Goal: Task Accomplishment & Management: Manage account settings

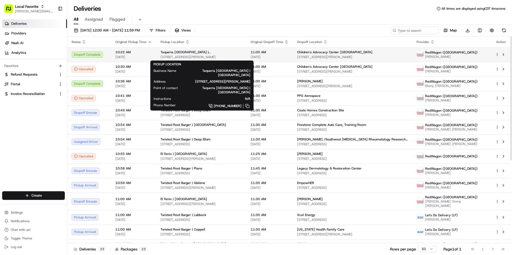
click at [190, 55] on span "[STREET_ADDRESS][PERSON_NAME]" at bounding box center [202, 57] width 82 height 4
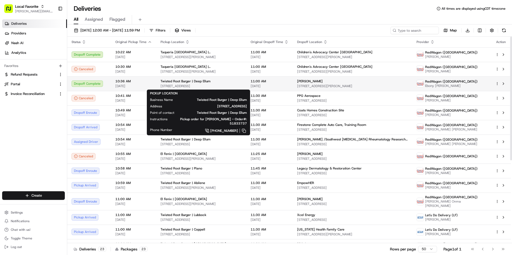
click at [214, 83] on div "Twisted Root Burger | Deep Ellum" at bounding box center [202, 81] width 82 height 4
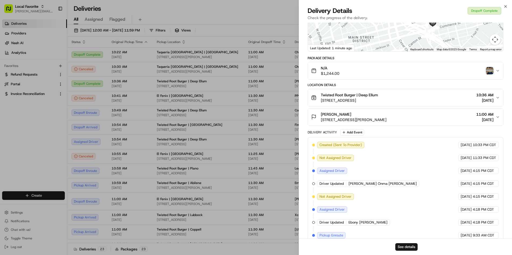
scroll to position [73, 0]
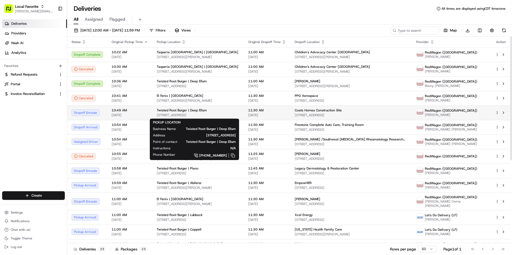
click at [192, 113] on div "Twisted Root Burger | Deep Ellum [STREET_ADDRESS]" at bounding box center [198, 112] width 83 height 9
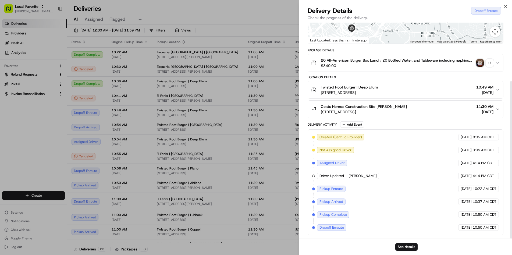
scroll to position [80, 0]
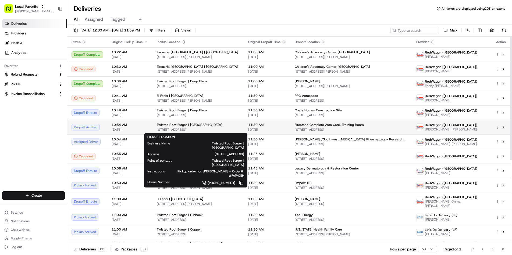
click at [183, 127] on span "[STREET_ADDRESS]" at bounding box center [198, 129] width 83 height 4
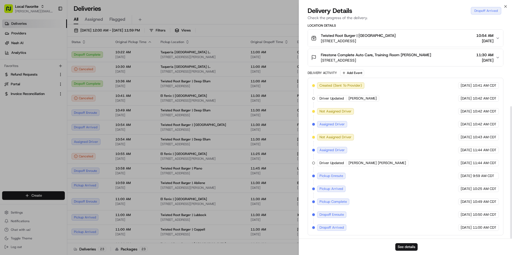
scroll to position [136, 0]
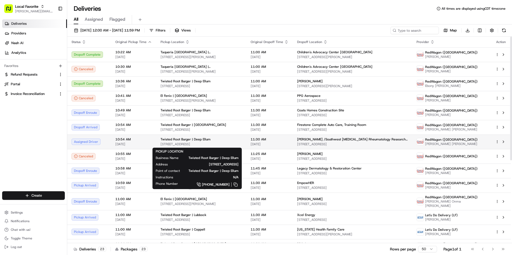
click at [215, 142] on div "Twisted Root Burger | Deep Ellum [STREET_ADDRESS]" at bounding box center [202, 141] width 82 height 9
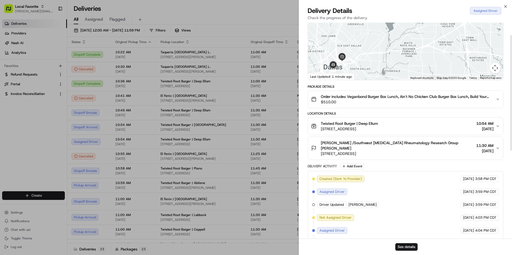
scroll to position [20, 0]
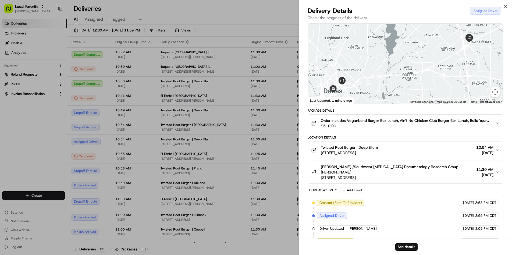
click at [359, 89] on div at bounding box center [405, 64] width 195 height 80
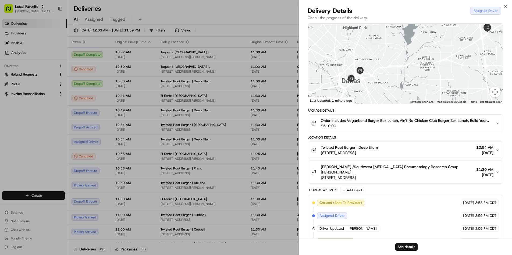
drag, startPoint x: 366, startPoint y: 87, endPoint x: 384, endPoint y: 77, distance: 21.3
click at [384, 77] on div at bounding box center [405, 64] width 195 height 80
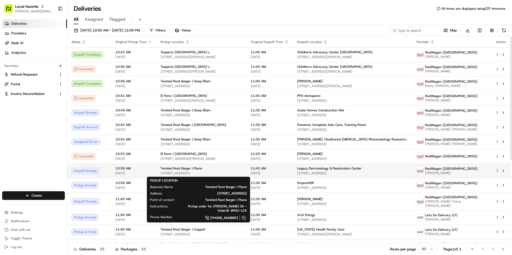
click at [203, 172] on span "1212 14th St, Plano, TX 75074, USA" at bounding box center [202, 173] width 82 height 4
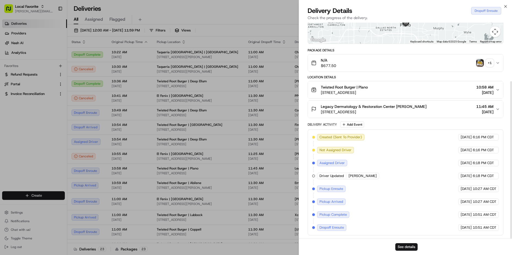
scroll to position [80, 0]
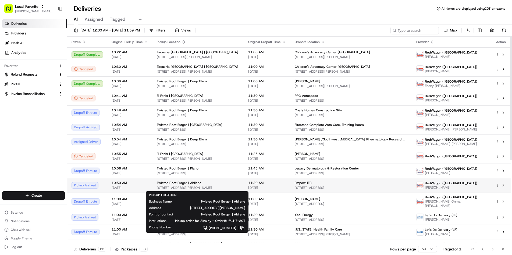
click at [217, 186] on span "2419 N Judge Ely Blvd, Abilene, TX 79601, USA" at bounding box center [198, 188] width 83 height 4
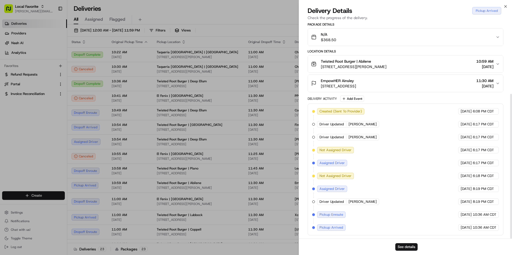
scroll to position [106, 0]
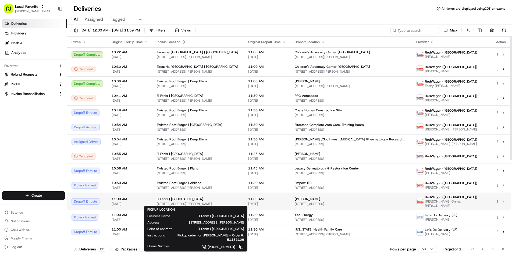
click at [215, 199] on div "El Fenix | [GEOGRAPHIC_DATA]" at bounding box center [198, 199] width 83 height 4
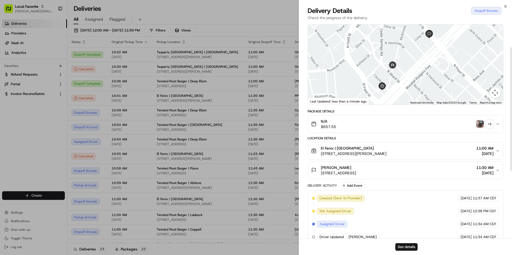
scroll to position [0, 0]
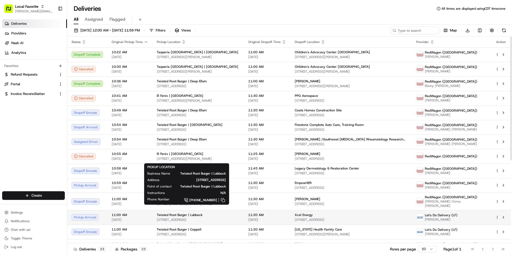
click at [216, 218] on span "[STREET_ADDRESS]" at bounding box center [198, 220] width 83 height 4
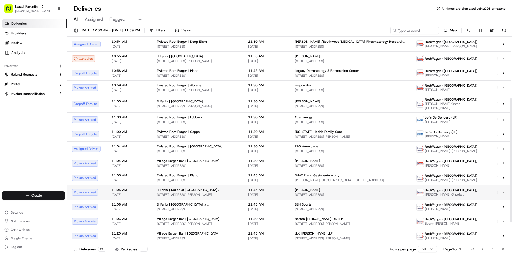
scroll to position [106, 0]
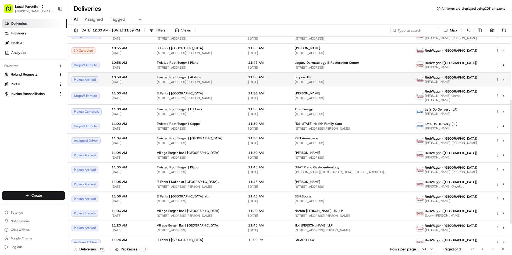
click at [249, 80] on span "[DATE]" at bounding box center [267, 82] width 38 height 4
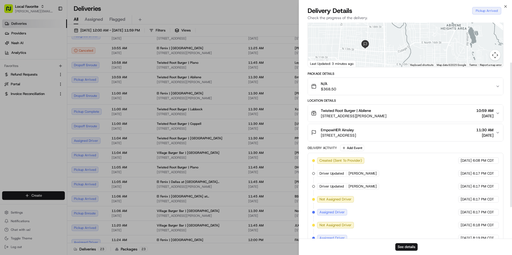
scroll to position [51, 0]
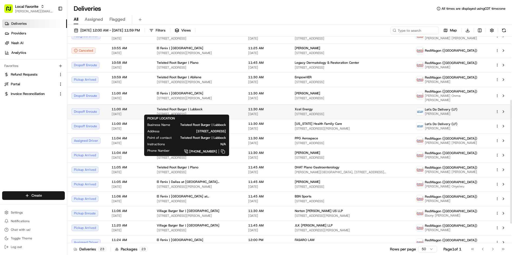
click at [227, 112] on span "[STREET_ADDRESS]" at bounding box center [198, 114] width 83 height 4
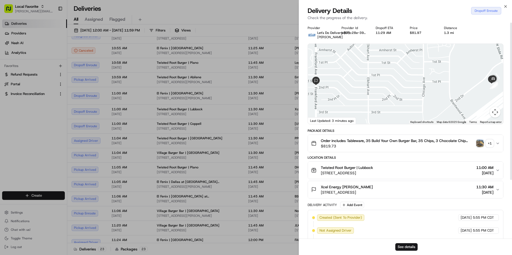
scroll to position [0, 0]
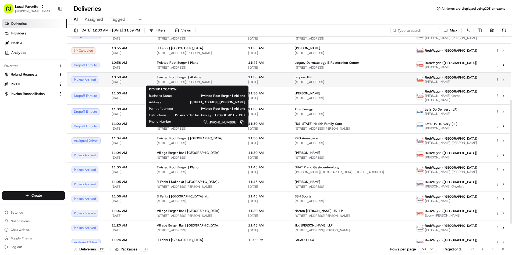
click at [233, 78] on div "Twisted Root Burger | Abilene" at bounding box center [198, 77] width 83 height 4
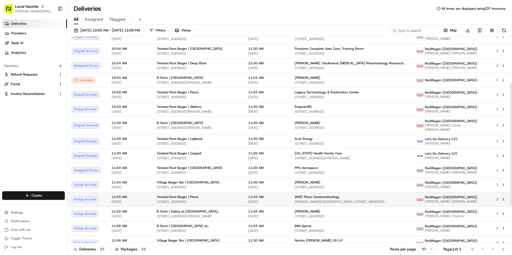
scroll to position [80, 0]
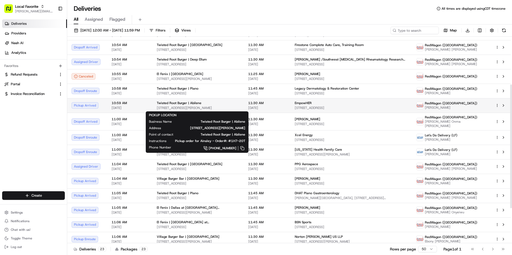
click at [228, 104] on div "Twisted Root Burger | Abilene" at bounding box center [198, 103] width 83 height 4
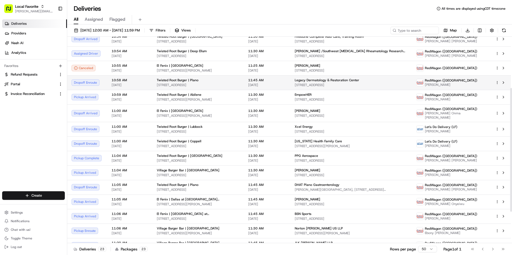
scroll to position [101, 0]
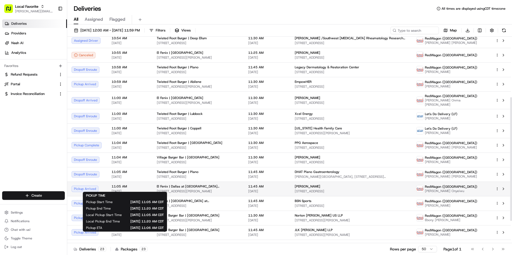
click at [127, 189] on span "[DATE]" at bounding box center [130, 191] width 37 height 4
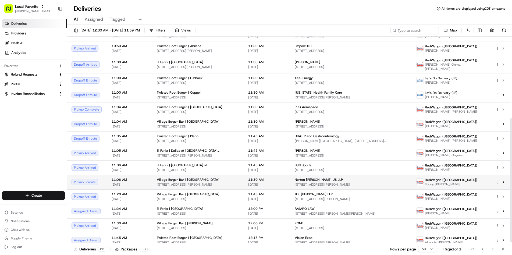
scroll to position [137, 0]
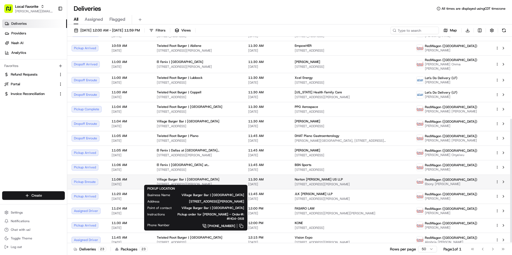
click at [209, 182] on span "[STREET_ADDRESS][PERSON_NAME]" at bounding box center [198, 184] width 83 height 4
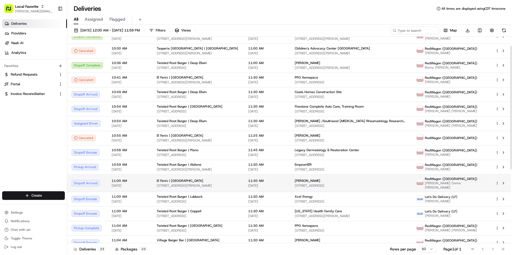
scroll to position [13, 0]
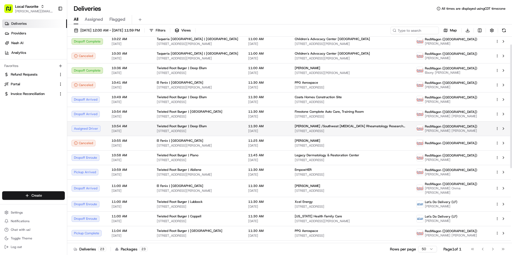
click at [207, 132] on span "[STREET_ADDRESS]" at bounding box center [198, 131] width 83 height 4
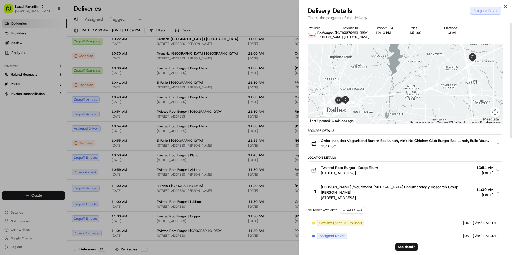
scroll to position [0, 0]
click at [368, 113] on div at bounding box center [405, 84] width 195 height 80
click at [361, 110] on div at bounding box center [405, 84] width 195 height 80
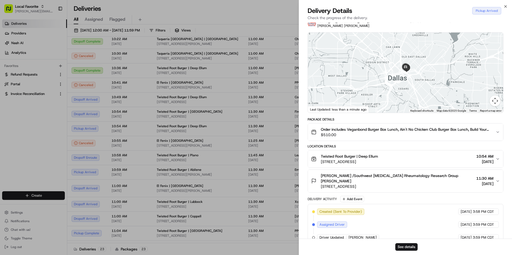
click at [430, 70] on div at bounding box center [405, 73] width 195 height 80
click at [415, 73] on div at bounding box center [405, 73] width 195 height 80
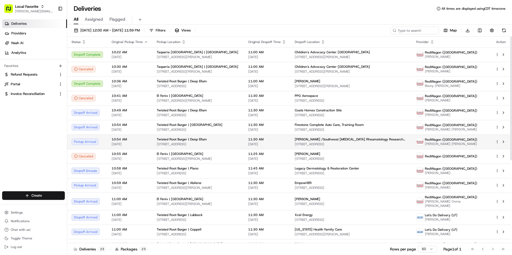
scroll to position [0, 0]
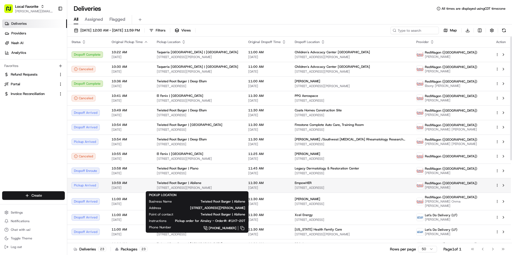
click at [183, 187] on span "[STREET_ADDRESS][PERSON_NAME]" at bounding box center [198, 188] width 83 height 4
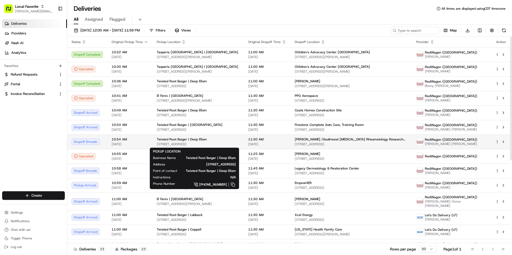
click at [170, 140] on span "Twisted Root Burger | Deep Ellum" at bounding box center [182, 139] width 50 height 4
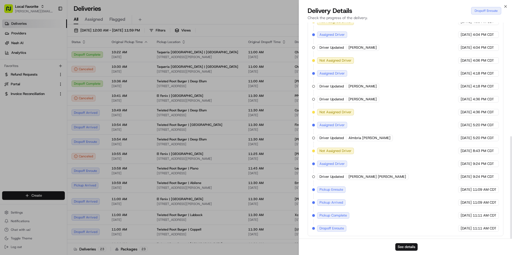
scroll to position [240, 0]
click at [402, 248] on button "See details" at bounding box center [406, 247] width 22 height 8
click at [375, 162] on div "Created (Sent To Provider) RedWagon (Dallas) 08/18/2025 3:58 PM CDT Assigned Dr…" at bounding box center [405, 106] width 187 height 252
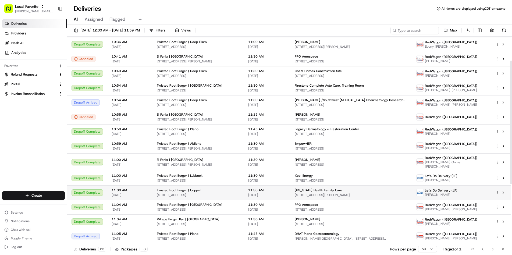
scroll to position [40, 0]
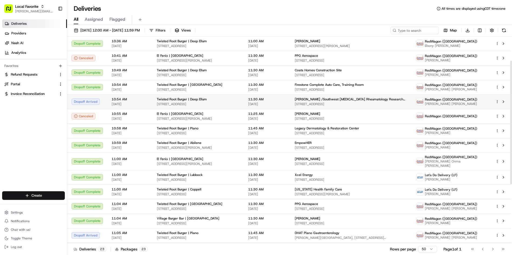
click at [213, 104] on span "[STREET_ADDRESS]" at bounding box center [198, 104] width 83 height 4
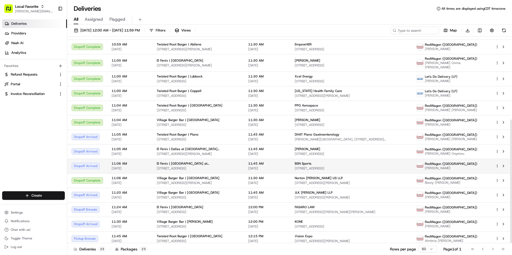
scroll to position [138, 0]
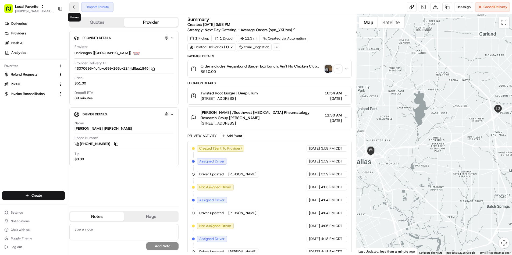
click at [74, 8] on button at bounding box center [74, 7] width 10 height 10
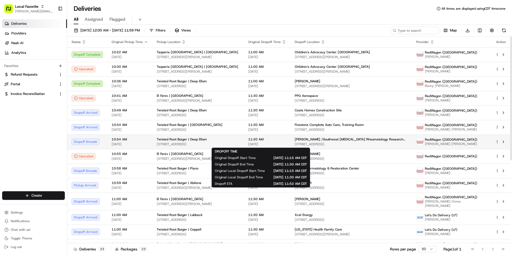
click at [265, 143] on span "[DATE]" at bounding box center [267, 144] width 38 height 4
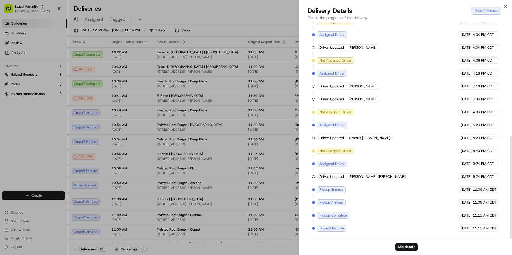
scroll to position [240, 0]
click at [406, 247] on button "See details" at bounding box center [406, 247] width 22 height 8
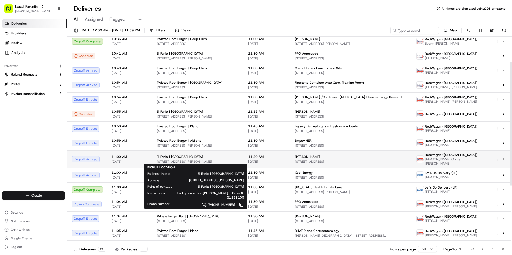
scroll to position [54, 0]
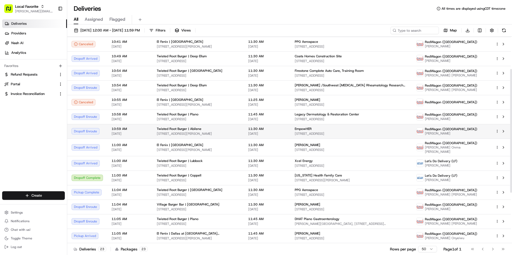
click at [206, 133] on span "[STREET_ADDRESS][PERSON_NAME]" at bounding box center [198, 134] width 83 height 4
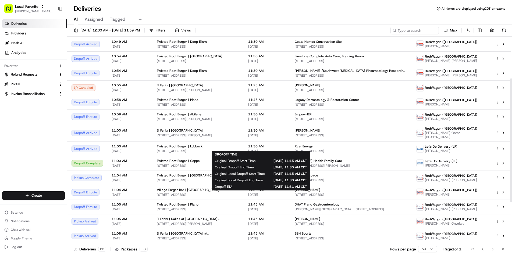
scroll to position [70, 0]
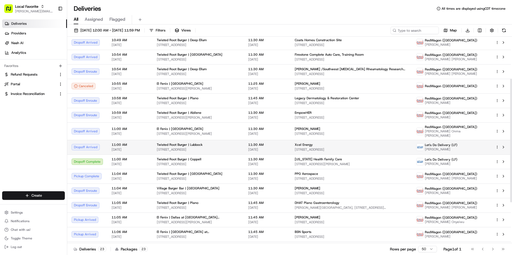
click at [265, 148] on span "[DATE]" at bounding box center [267, 149] width 38 height 4
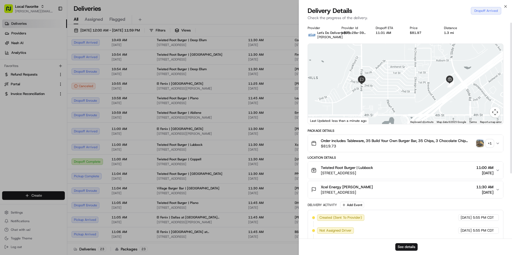
scroll to position [0, 0]
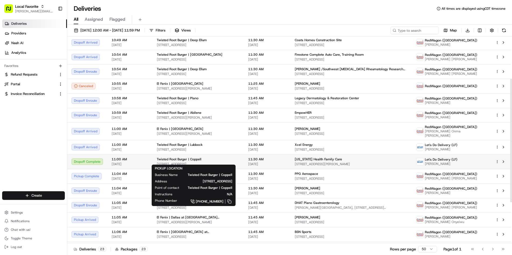
click at [224, 162] on span "[STREET_ADDRESS]" at bounding box center [198, 164] width 83 height 4
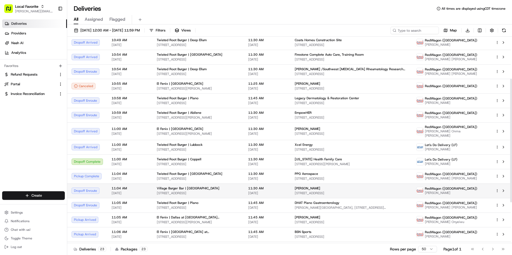
click at [235, 187] on div "Village Burger Bar | [GEOGRAPHIC_DATA]" at bounding box center [198, 188] width 83 height 4
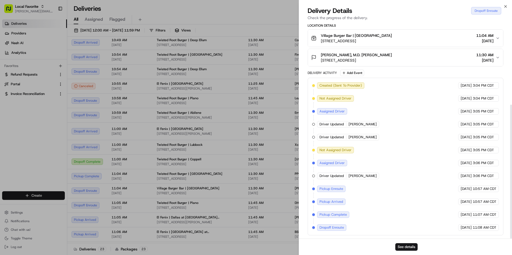
scroll to position [132, 0]
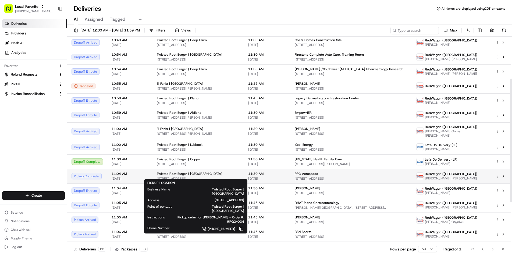
click at [210, 176] on span "[STREET_ADDRESS]" at bounding box center [198, 178] width 83 height 4
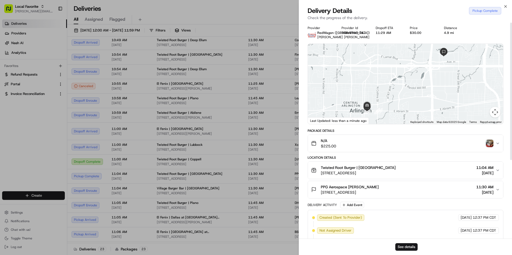
scroll to position [0, 0]
click at [384, 102] on div at bounding box center [405, 84] width 195 height 80
click at [387, 122] on div at bounding box center [405, 84] width 195 height 80
click at [496, 115] on button "Map camera controls" at bounding box center [495, 112] width 11 height 11
click at [484, 90] on button "Zoom in" at bounding box center [481, 85] width 11 height 11
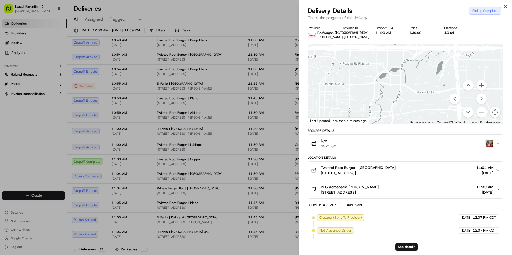
click at [480, 118] on button "Zoom out" at bounding box center [481, 112] width 11 height 11
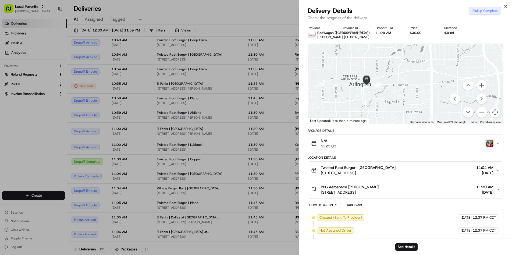
drag, startPoint x: 416, startPoint y: 104, endPoint x: 415, endPoint y: 77, distance: 27.2
click at [415, 77] on div at bounding box center [405, 84] width 195 height 80
drag, startPoint x: 412, startPoint y: 86, endPoint x: 406, endPoint y: 105, distance: 20.1
click at [406, 105] on div at bounding box center [405, 84] width 195 height 80
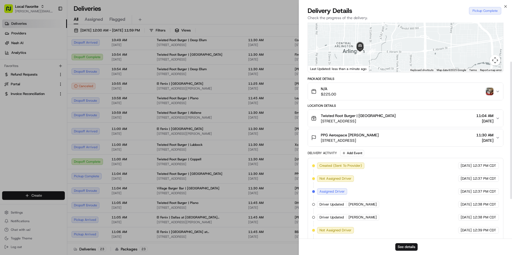
scroll to position [61, 0]
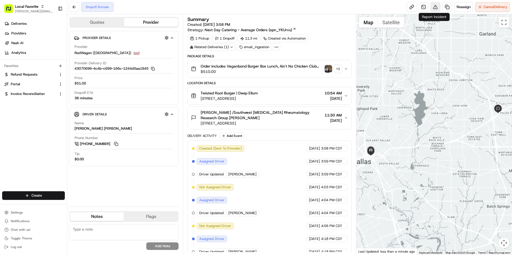
click at [434, 7] on button at bounding box center [436, 7] width 10 height 10
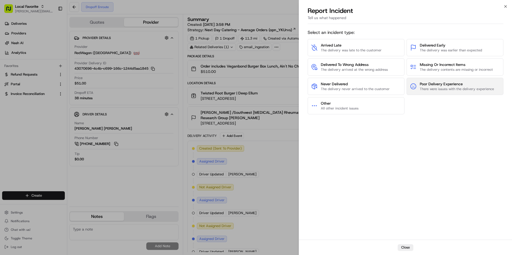
click at [429, 87] on span "There were issues with the delivery experience" at bounding box center [457, 89] width 74 height 5
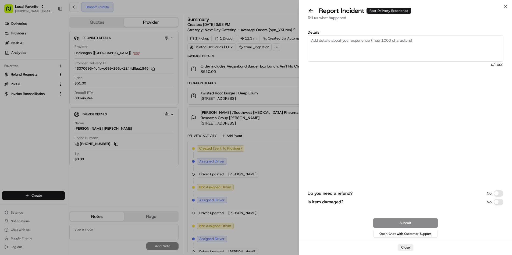
click at [379, 46] on textarea "Details" at bounding box center [406, 48] width 196 height 26
drag, startPoint x: 389, startPoint y: 43, endPoint x: 355, endPoint y: 40, distance: 34.0
click at [355, 40] on textarea "driver did not come with cart or hot bag" at bounding box center [406, 48] width 196 height 26
click at [370, 41] on textarea "driver did not come with hot bags or cart" at bounding box center [406, 48] width 196 height 26
click at [424, 38] on textarea "driver did not come with hot bags (most importantly) or cart" at bounding box center [406, 48] width 196 height 26
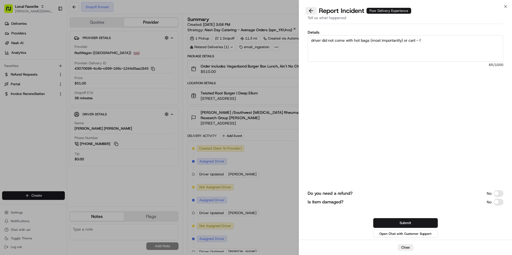
type textarea "driver did not come with hot bags (most importantly) or cart - I'"
click at [310, 10] on button at bounding box center [311, 11] width 11 height 8
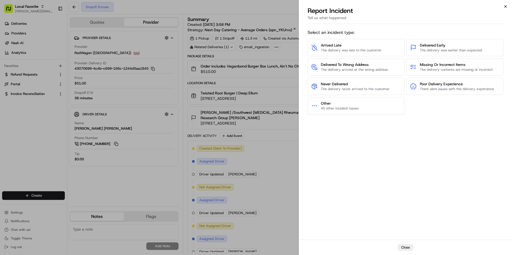
click at [505, 6] on icon "button" at bounding box center [506, 6] width 4 height 4
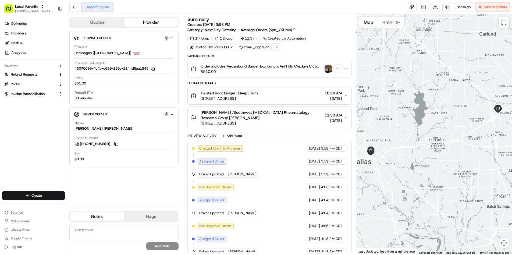
click at [327, 69] on img "button" at bounding box center [329, 69] width 8 height 8
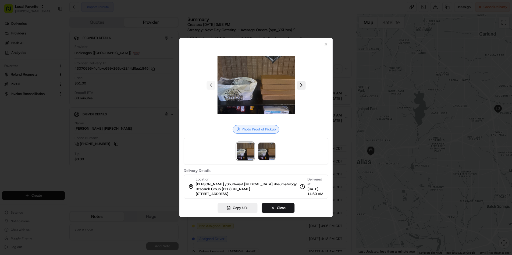
click at [265, 154] on img at bounding box center [266, 151] width 17 height 17
click at [247, 151] on img at bounding box center [245, 151] width 17 height 17
click at [263, 153] on img at bounding box center [266, 151] width 17 height 17
click at [327, 45] on icon "button" at bounding box center [326, 44] width 4 height 4
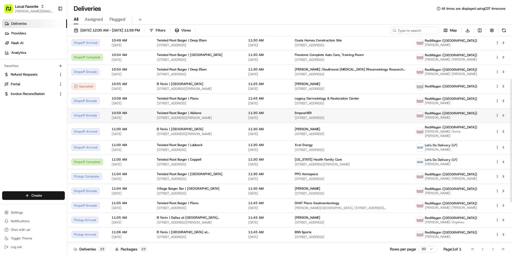
scroll to position [70, 0]
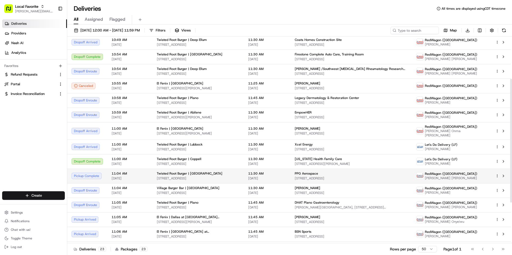
click at [214, 177] on span "[STREET_ADDRESS]" at bounding box center [198, 178] width 83 height 4
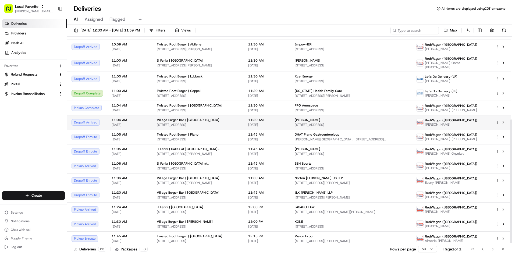
scroll to position [138, 0]
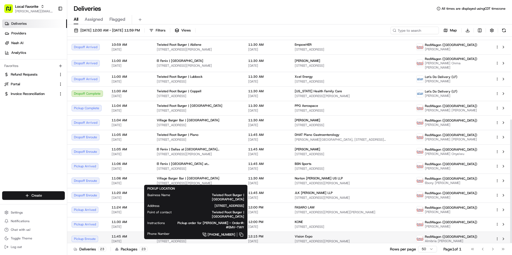
click at [179, 239] on span "[STREET_ADDRESS]" at bounding box center [198, 241] width 83 height 4
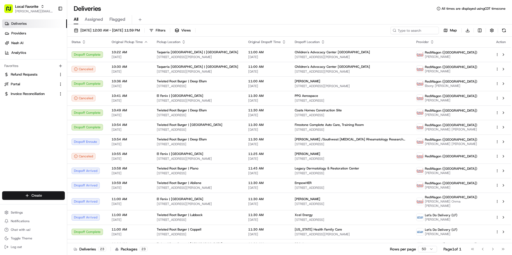
scroll to position [0, 0]
click at [211, 144] on span "[STREET_ADDRESS]" at bounding box center [198, 144] width 83 height 4
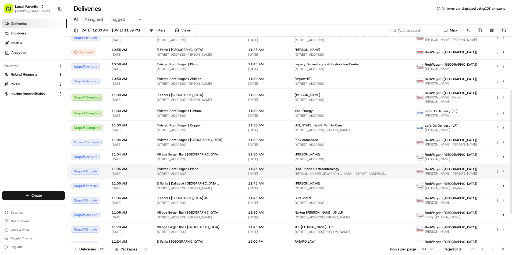
scroll to position [105, 0]
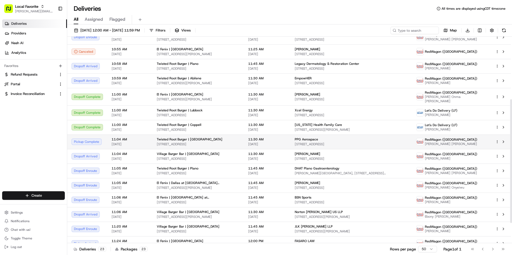
click at [253, 142] on span "[DATE]" at bounding box center [267, 144] width 38 height 4
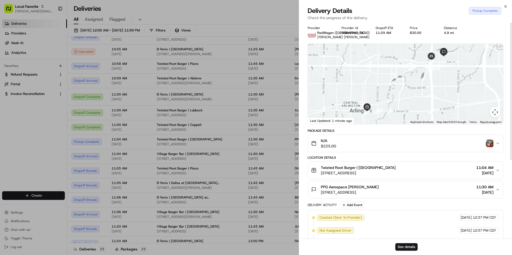
scroll to position [0, 0]
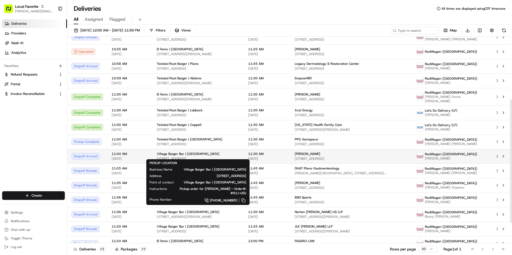
click at [236, 157] on span "[STREET_ADDRESS]" at bounding box center [198, 159] width 83 height 4
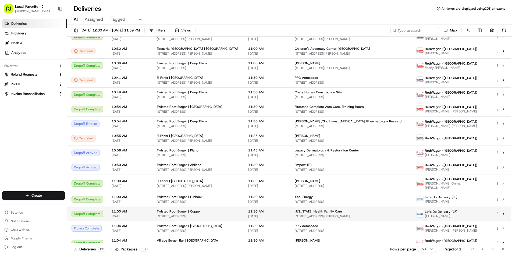
scroll to position [18, 0]
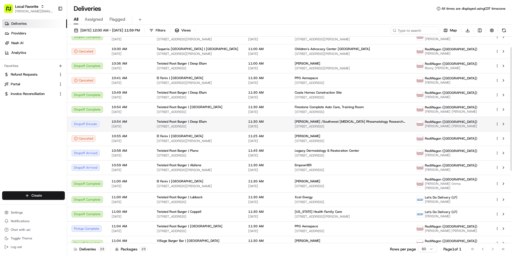
click at [220, 124] on div "Twisted Root Burger | Deep Ellum [STREET_ADDRESS]" at bounding box center [198, 123] width 83 height 9
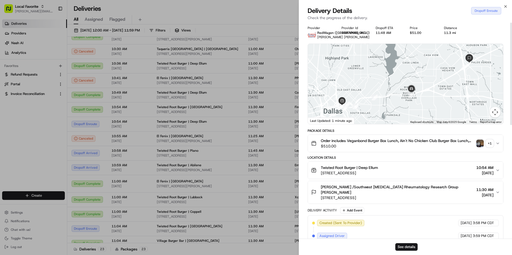
scroll to position [0, 0]
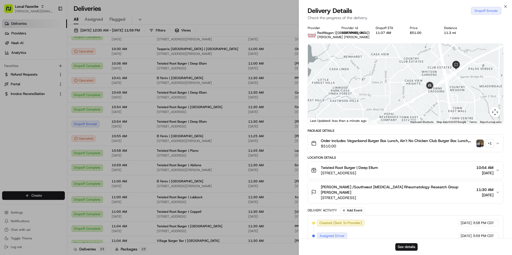
drag, startPoint x: 444, startPoint y: 98, endPoint x: 364, endPoint y: 150, distance: 96.4
click at [364, 150] on div "Provider RedWagon ([GEOGRAPHIC_DATA]) [PERSON_NAME] [PERSON_NAME] Provider Id 4…" at bounding box center [406, 251] width 196 height 450
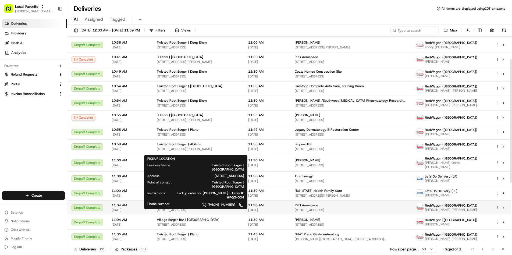
scroll to position [39, 0]
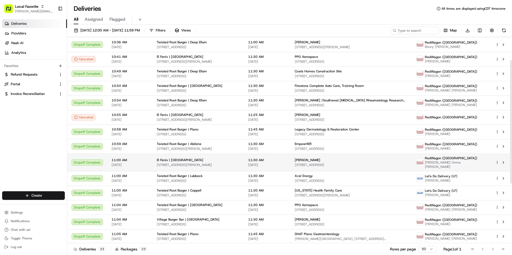
click at [278, 164] on span "[DATE]" at bounding box center [267, 165] width 38 height 4
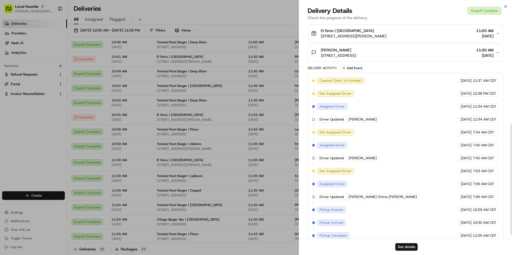
scroll to position [201, 0]
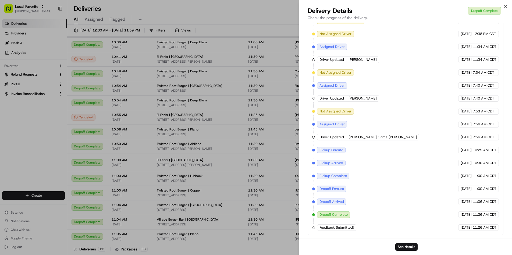
click at [334, 228] on span "Feedback Submitted!" at bounding box center [337, 227] width 34 height 5
click at [353, 230] on span "Feedback Submitted!" at bounding box center [337, 227] width 34 height 5
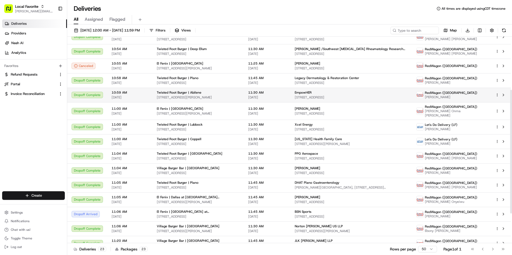
scroll to position [91, 0]
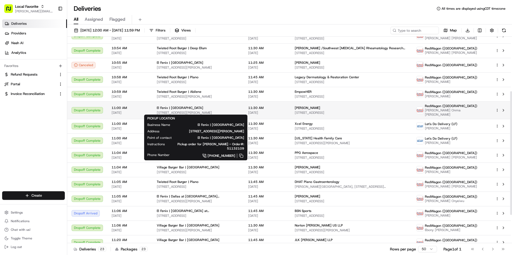
click at [205, 111] on span "[STREET_ADDRESS][PERSON_NAME]" at bounding box center [198, 113] width 83 height 4
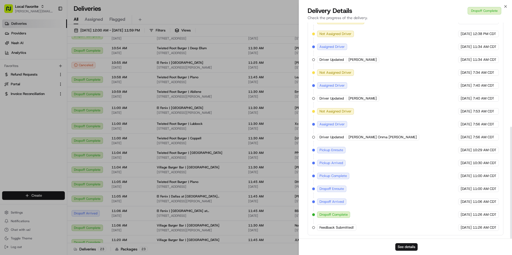
scroll to position [201, 0]
click at [350, 226] on span "Feedback Submitted!" at bounding box center [337, 227] width 34 height 5
click at [354, 227] on div "Feedback Submitted!" at bounding box center [336, 227] width 39 height 6
click at [329, 229] on span "Feedback Submitted!" at bounding box center [337, 227] width 34 height 5
drag, startPoint x: 315, startPoint y: 228, endPoint x: 355, endPoint y: 230, distance: 40.1
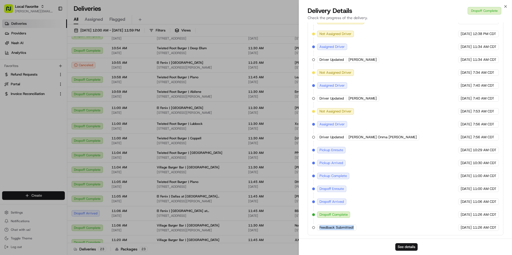
click at [355, 230] on div "Created (Sent To Provider) RedWagon (Dallas) 08/13/2025 11:37 AM CDT Not Assign…" at bounding box center [405, 124] width 187 height 213
click at [355, 230] on div "Feedback Submitted!" at bounding box center [336, 227] width 39 height 6
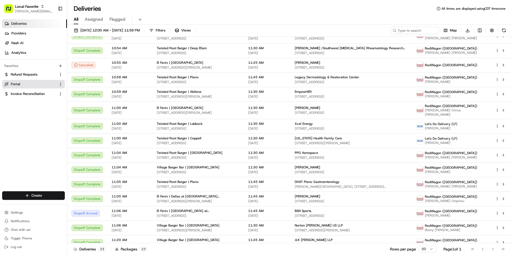
click at [24, 84] on link "Portal" at bounding box center [30, 84] width 52 height 5
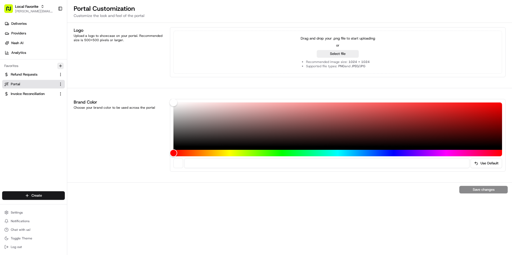
click at [59, 67] on icon "button" at bounding box center [60, 66] width 4 height 4
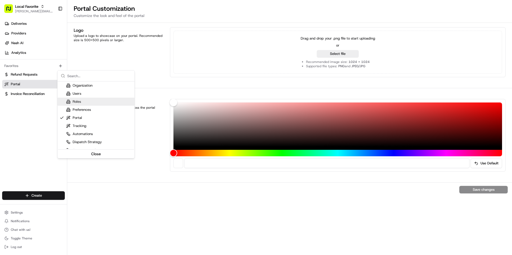
click at [20, 55] on html "Local Favorite rachel@localfavorite.com Toggle Sidebar Deliveries Providers Nas…" at bounding box center [256, 127] width 512 height 255
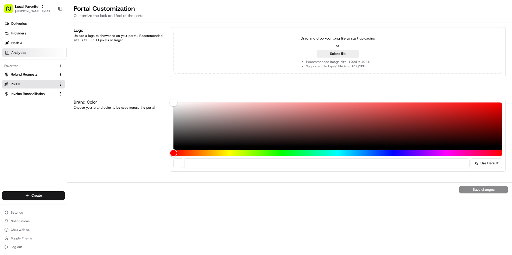
click at [15, 53] on span "Analytics" at bounding box center [18, 52] width 15 height 5
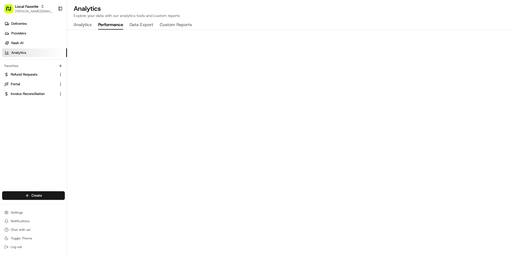
click at [112, 24] on button "Performance" at bounding box center [110, 24] width 25 height 9
click at [24, 214] on button "Settings" at bounding box center [33, 213] width 63 height 8
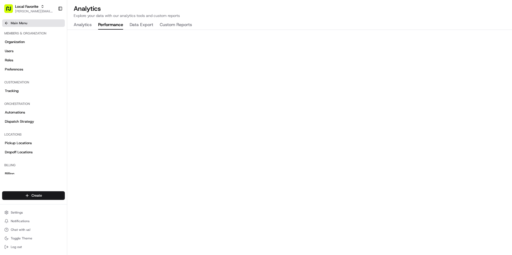
click at [19, 22] on span "Main Menu" at bounding box center [19, 23] width 16 height 4
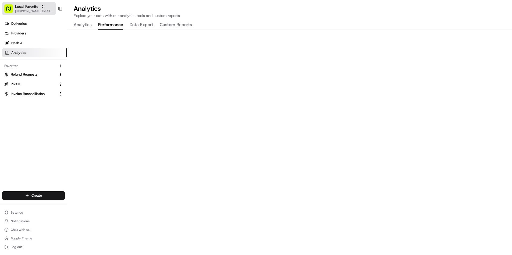
click at [35, 9] on span "[PERSON_NAME][EMAIL_ADDRESS][DOMAIN_NAME]" at bounding box center [34, 11] width 38 height 4
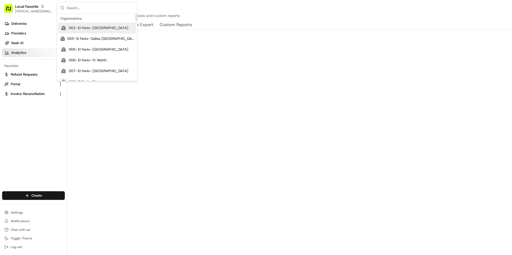
click at [88, 31] on div "001- El Fenix- Dallas Downtown" at bounding box center [97, 28] width 78 height 11
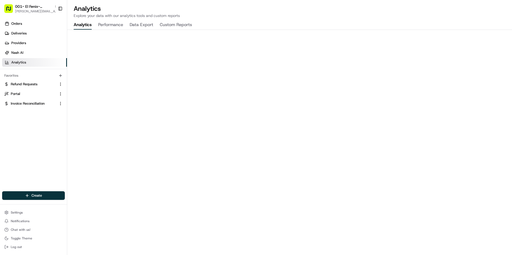
click at [107, 26] on button "Performance" at bounding box center [110, 24] width 25 height 9
click at [179, 25] on button "Custom Reports" at bounding box center [176, 24] width 32 height 9
click at [146, 24] on button "Data Export" at bounding box center [142, 24] width 24 height 9
click at [107, 24] on button "Performance" at bounding box center [110, 24] width 25 height 9
click at [17, 54] on span "Nash AI" at bounding box center [17, 52] width 12 height 5
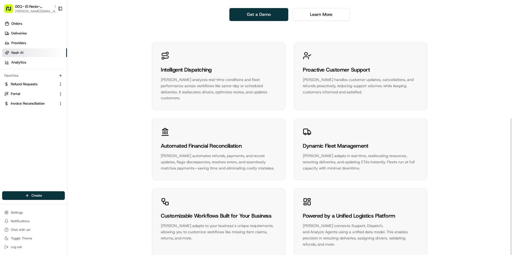
scroll to position [221, 0]
click at [347, 77] on div "Nash AI handles customer updates, cancellations, and refunds proactively, reduc…" at bounding box center [361, 86] width 116 height 18
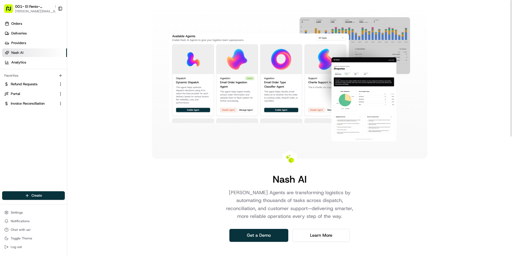
scroll to position [0, 0]
click at [30, 214] on button "Settings" at bounding box center [33, 213] width 63 height 8
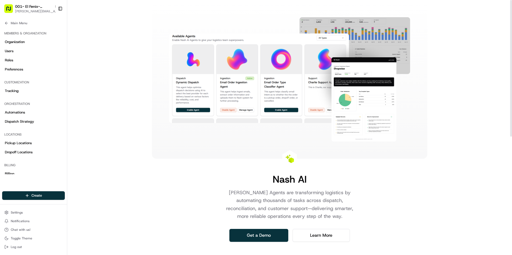
click at [448, 73] on div "Nash AI Nash AI Agents are transforming logistics by automating thousands of ta…" at bounding box center [289, 245] width 445 height 490
